Goal: Contribute content

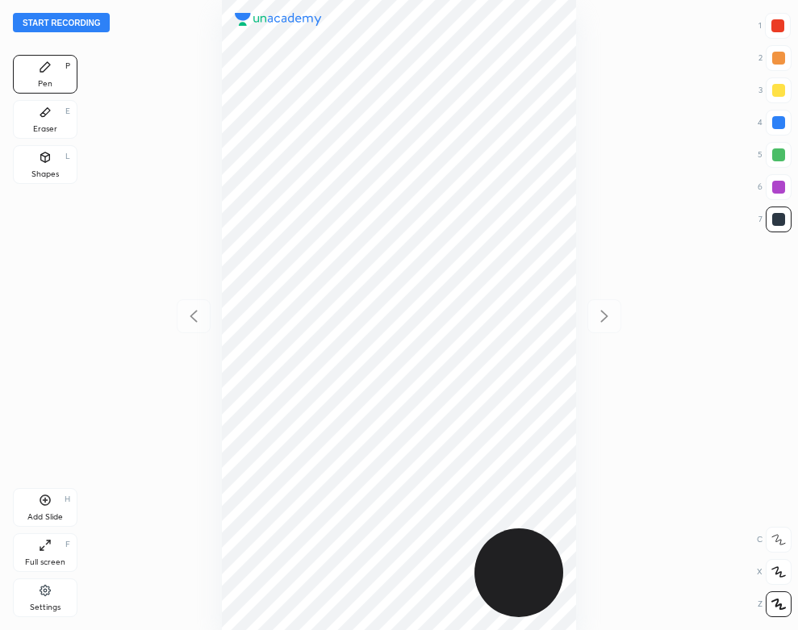
scroll to position [630, 540]
click at [92, 20] on button "Start recording" at bounding box center [61, 22] width 97 height 19
click at [43, 149] on div "Shapes L" at bounding box center [45, 164] width 65 height 39
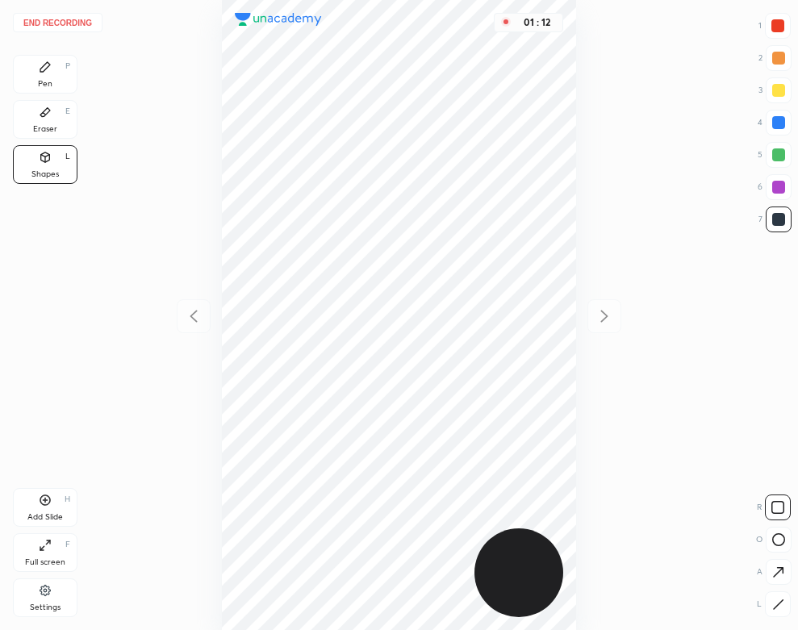
click at [56, 123] on div "Eraser E" at bounding box center [45, 119] width 65 height 39
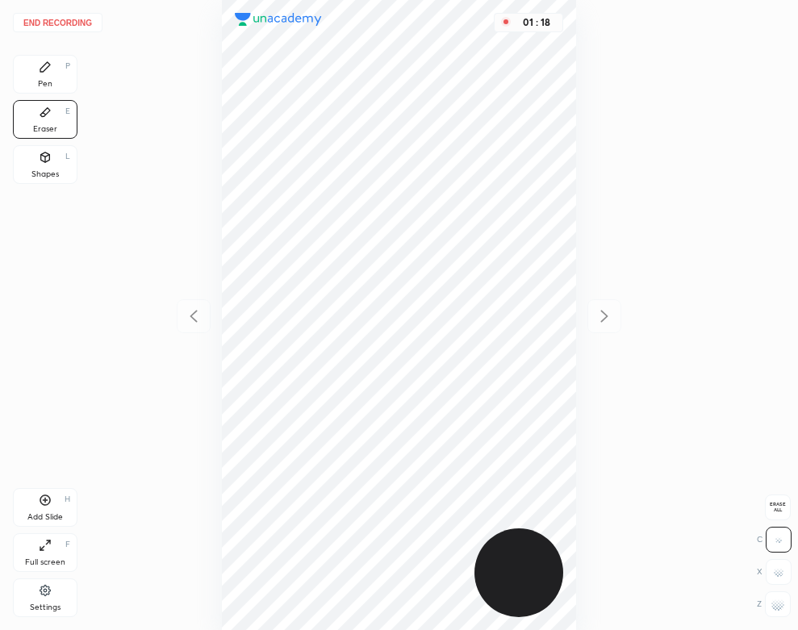
click at [51, 83] on div "Pen" at bounding box center [45, 84] width 15 height 8
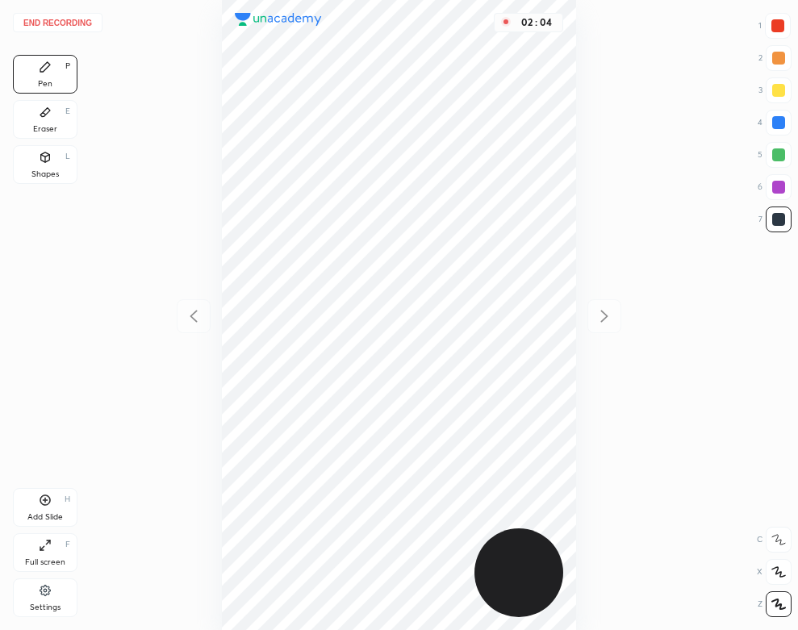
click at [41, 507] on div "Add Slide H" at bounding box center [45, 507] width 65 height 39
click at [40, 162] on icon at bounding box center [45, 157] width 13 height 13
click at [64, 81] on div "Pen P" at bounding box center [45, 74] width 65 height 39
click at [77, 23] on button "End recording" at bounding box center [58, 22] width 90 height 19
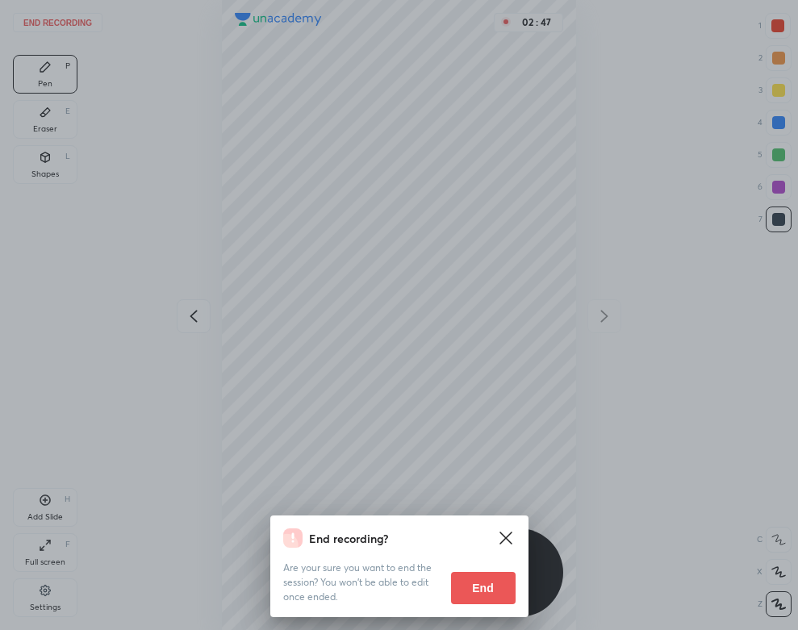
click at [485, 581] on button "End" at bounding box center [483, 588] width 65 height 32
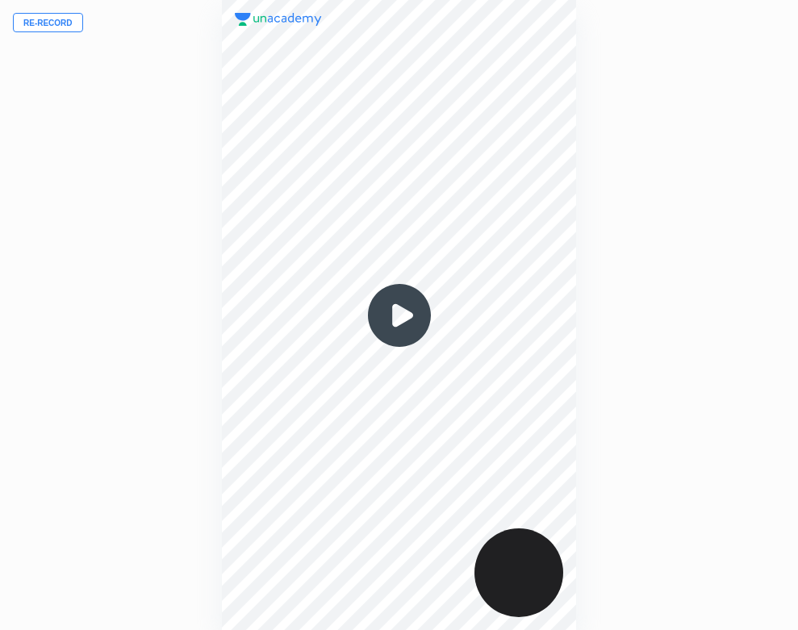
click at [400, 321] on img at bounding box center [399, 315] width 77 height 77
